Goal: Contribute content: Contribute content

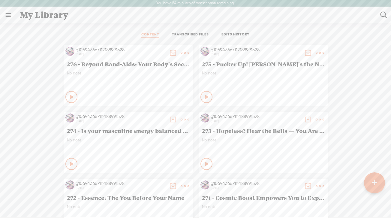
scroll to position [0, 0]
click at [376, 182] on t at bounding box center [374, 182] width 5 height 13
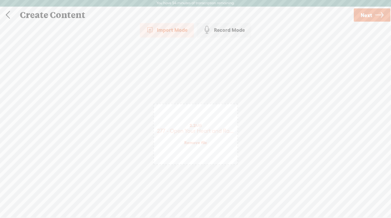
click at [363, 16] on span "Next" at bounding box center [366, 15] width 11 height 15
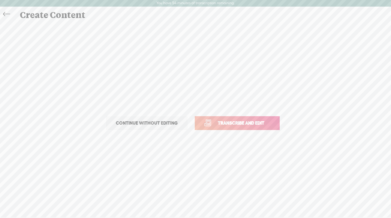
click at [224, 124] on span "Transcribe and edit" at bounding box center [241, 123] width 59 height 7
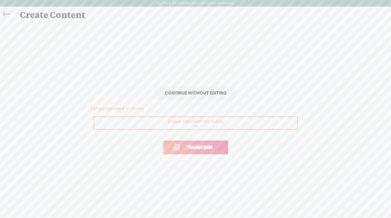
click at [182, 146] on span "Transcribe" at bounding box center [199, 147] width 39 height 7
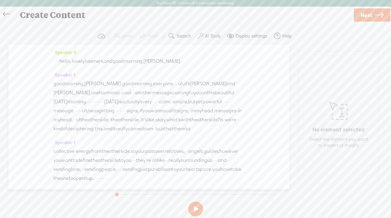
drag, startPoint x: 70, startPoint y: 63, endPoint x: 56, endPoint y: 62, distance: 14.1
click at [56, 62] on div "· · · · · hello, · lovely listeners, and good morning, [PERSON_NAME]. · ·" at bounding box center [148, 61] width 191 height 9
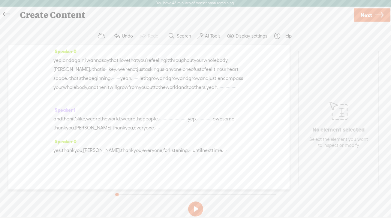
scroll to position [1348, 0]
drag, startPoint x: 228, startPoint y: 141, endPoint x: 250, endPoint y: 144, distance: 21.8
click at [250, 144] on div "Speaker 0 [S] · · · · · hello, · lovely listeners, and good morning, [PERSON_NA…" at bounding box center [148, 117] width 281 height 145
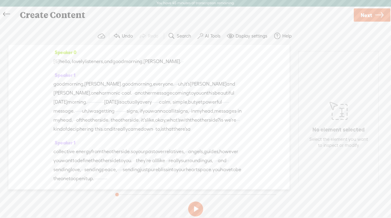
click at [65, 60] on span "hello," at bounding box center [64, 61] width 11 height 9
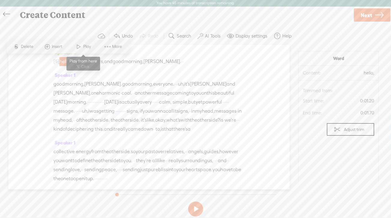
click at [83, 49] on span at bounding box center [78, 46] width 9 height 11
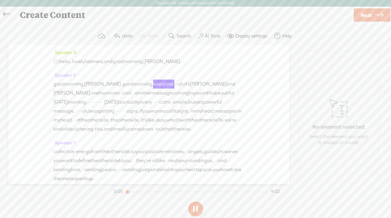
click at [83, 49] on div "Speaker 0 [S] · · · · · hello, · lovely listeners, and good morning, [PERSON_NA…" at bounding box center [148, 59] width 191 height 23
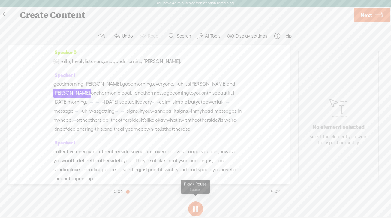
click at [196, 208] on button at bounding box center [195, 209] width 15 height 15
click at [195, 206] on button at bounding box center [195, 209] width 15 height 15
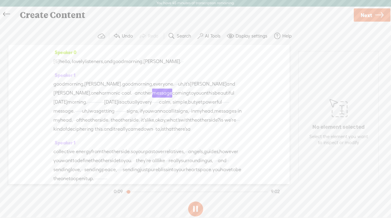
click at [66, 60] on span "hello," at bounding box center [64, 61] width 11 height 9
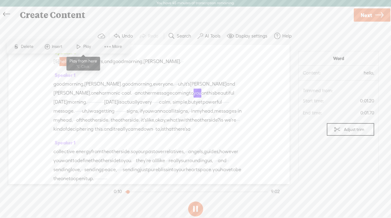
click at [85, 45] on span "Play" at bounding box center [87, 47] width 9 height 6
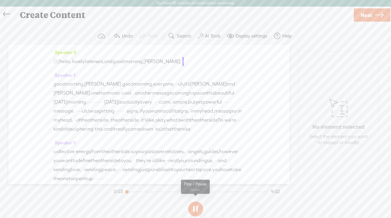
click at [195, 207] on button at bounding box center [195, 209] width 15 height 15
click at [216, 35] on label "AI Tools" at bounding box center [213, 36] width 16 height 6
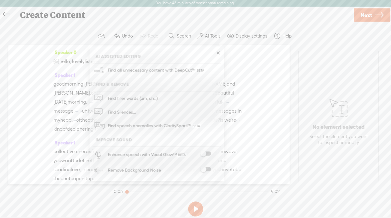
click at [233, 22] on div "Create Content" at bounding box center [185, 15] width 338 height 16
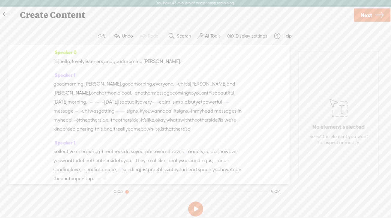
click at [214, 33] on label "AI Tools" at bounding box center [213, 36] width 16 height 6
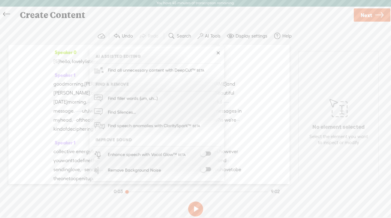
click at [193, 21] on div "Create Content" at bounding box center [185, 15] width 338 height 16
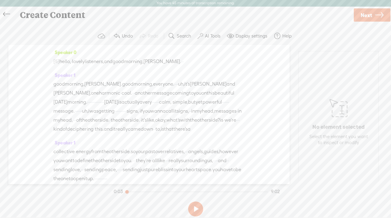
click at [202, 33] on span at bounding box center [201, 35] width 6 height 7
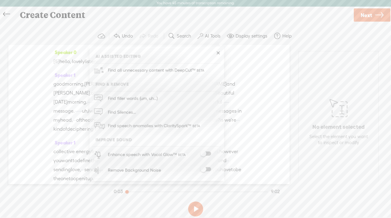
click at [208, 168] on span at bounding box center [205, 169] width 11 height 4
click at [360, 16] on link "Next" at bounding box center [372, 15] width 37 height 13
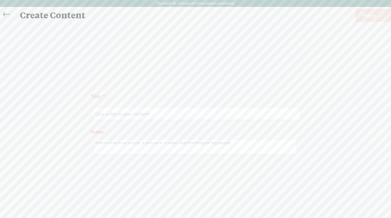
click at [114, 114] on input "text" at bounding box center [197, 114] width 206 height 12
paste input "277 - Open Your Heart and Radiate"
type input "277 - Open Your Heart and Radiate"
click at [369, 19] on span "Finish" at bounding box center [370, 15] width 14 height 15
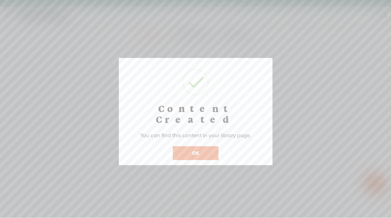
scroll to position [0, 0]
click at [207, 146] on button "OK" at bounding box center [196, 153] width 46 height 14
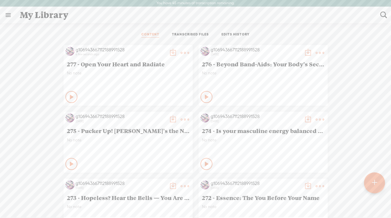
click at [171, 50] on t at bounding box center [173, 53] width 8 height 8
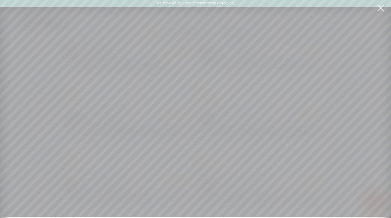
scroll to position [0, 0]
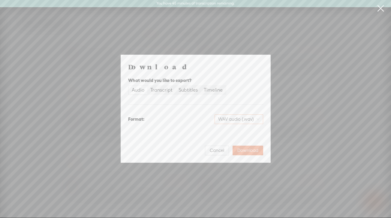
click at [233, 120] on span "WAV audio (.wav)" at bounding box center [238, 119] width 41 height 9
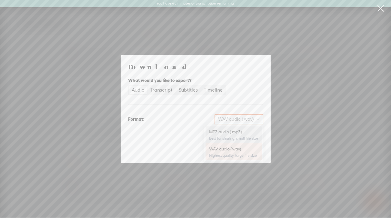
click at [229, 129] on div "MP3 audio (.mp3) Best for sharing, small file size" at bounding box center [233, 135] width 49 height 14
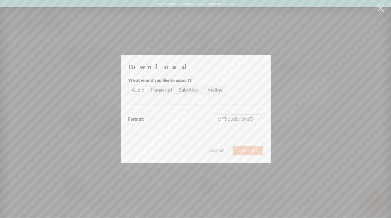
click at [254, 150] on span "Download" at bounding box center [248, 150] width 21 height 6
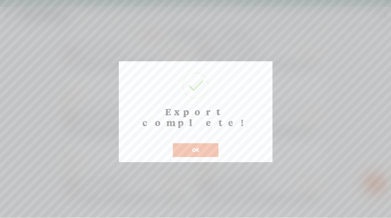
click at [194, 143] on button "OK" at bounding box center [196, 150] width 46 height 14
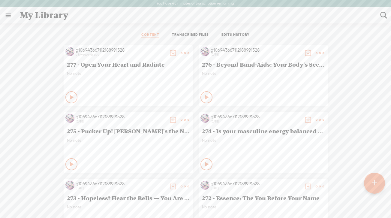
click at [186, 53] on t at bounding box center [185, 53] width 8 height 8
click at [154, 74] on link "Edit" at bounding box center [156, 73] width 60 height 14
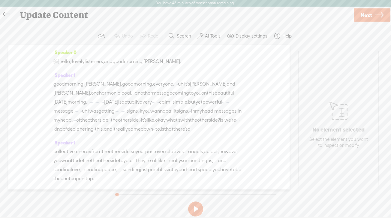
click at [367, 14] on span "Next" at bounding box center [366, 15] width 11 height 15
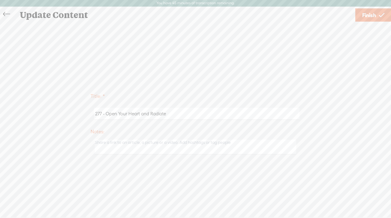
drag, startPoint x: 106, startPoint y: 114, endPoint x: 195, endPoint y: 114, distance: 88.6
click at [196, 114] on input "277 - Open Your Heart and Radiate" at bounding box center [197, 114] width 206 height 12
paste input "Embrace Peaceful Energy from the Great Beyond"
type input "277 - Embrace Peaceful Energy from the Great Beyond"
click at [369, 16] on span "Finish" at bounding box center [370, 15] width 14 height 15
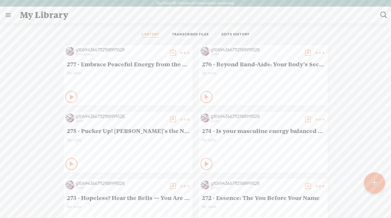
click at [172, 52] on t at bounding box center [173, 53] width 8 height 8
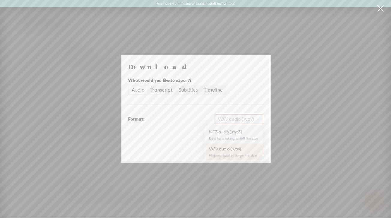
click at [248, 121] on span "WAV audio (.wav)" at bounding box center [238, 119] width 41 height 9
click at [232, 132] on div "MP3 audio (.mp3)" at bounding box center [233, 132] width 49 height 6
click at [251, 148] on span "Download" at bounding box center [248, 150] width 21 height 6
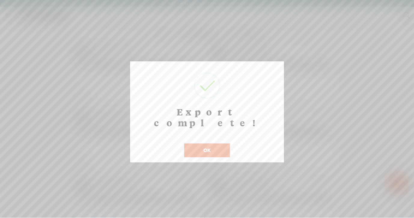
click at [221, 143] on button "OK" at bounding box center [207, 150] width 46 height 14
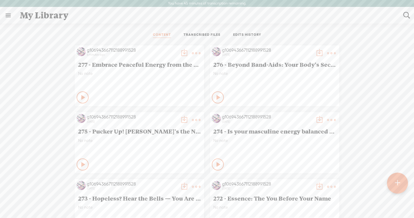
click at [133, 68] on div "277 - Embrace Peaceful Energy from the Great Beyond" at bounding box center [140, 64] width 126 height 10
click at [197, 53] on t at bounding box center [196, 53] width 8 height 8
click at [159, 71] on link "Edit" at bounding box center [168, 73] width 60 height 14
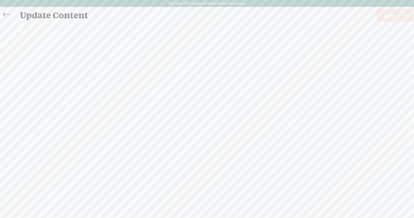
scroll to position [0, 0]
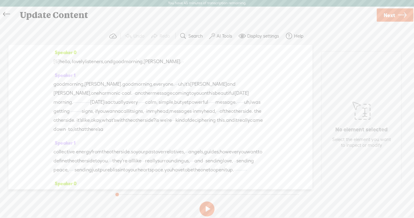
click at [391, 15] on span "Next" at bounding box center [389, 15] width 11 height 15
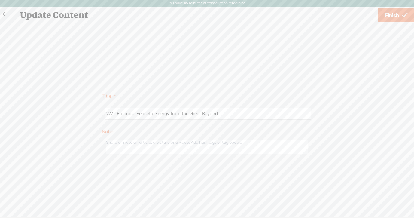
drag, startPoint x: 117, startPoint y: 114, endPoint x: 233, endPoint y: 115, distance: 115.7
click at [233, 115] on input "277 - Embrace Peaceful Energy from the Great Beyond" at bounding box center [208, 114] width 206 height 12
click at [387, 13] on span "Finish" at bounding box center [392, 15] width 14 height 15
